Goal: Transaction & Acquisition: Purchase product/service

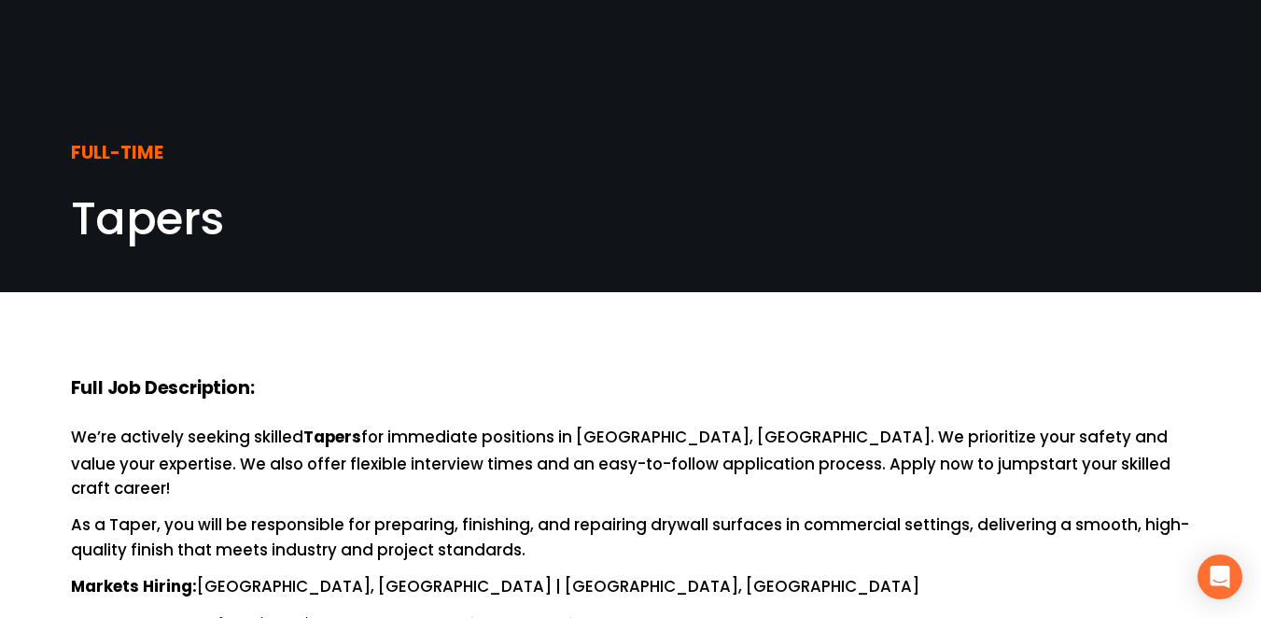
click at [0, 0] on icon at bounding box center [0, 0] width 0 height 0
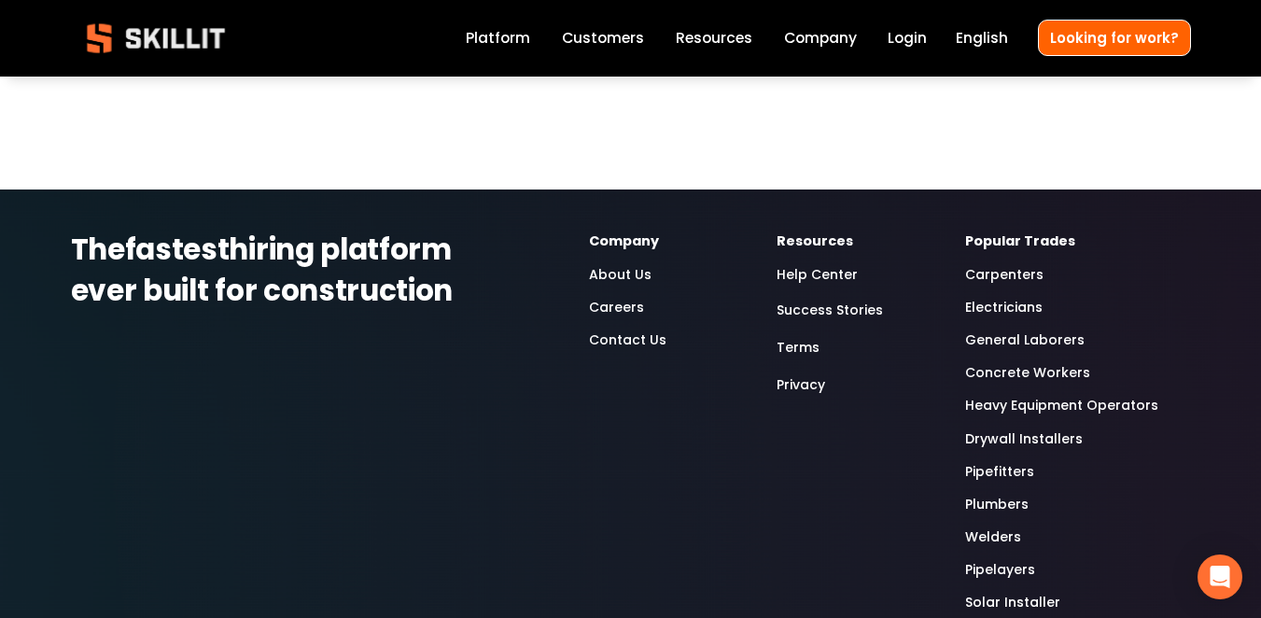
click at [0, 0] on icon at bounding box center [0, 0] width 0 height 0
